Goal: Check status: Check status

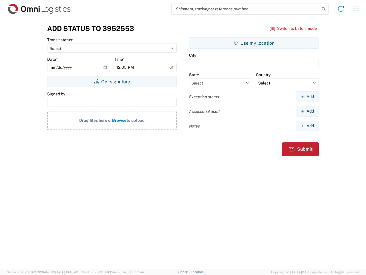
click at [246, 9] on input "search" at bounding box center [246, 8] width 148 height 11
click at [324, 9] on icon at bounding box center [324, 9] width 8 height 8
click at [341, 9] on icon at bounding box center [340, 8] width 9 height 9
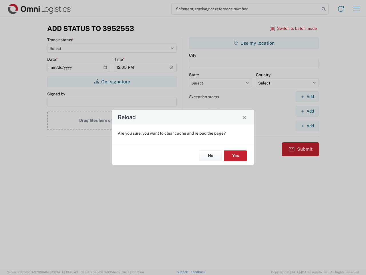
click at [294, 28] on div "Reload Are you sure, you want to clear cache and reload the page? No Yes" at bounding box center [183, 137] width 366 height 275
click at [112, 81] on div "Reload Are you sure, you want to clear cache and reload the page? No Yes" at bounding box center [183, 137] width 366 height 275
click at [254, 43] on div "Reload Are you sure, you want to clear cache and reload the page? No Yes" at bounding box center [183, 137] width 366 height 275
click at [307, 96] on div "Reload Are you sure, you want to clear cache and reload the page? No Yes" at bounding box center [183, 137] width 366 height 275
click at [307, 111] on div "Reload Are you sure, you want to clear cache and reload the page? No Yes" at bounding box center [183, 137] width 366 height 275
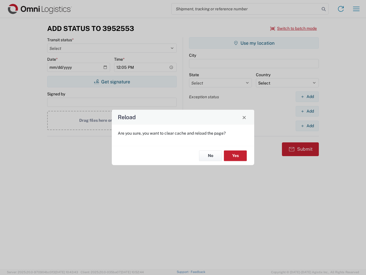
click at [307, 126] on div "Reload Are you sure, you want to clear cache and reload the page? No Yes" at bounding box center [183, 137] width 366 height 275
